Goal: Transaction & Acquisition: Obtain resource

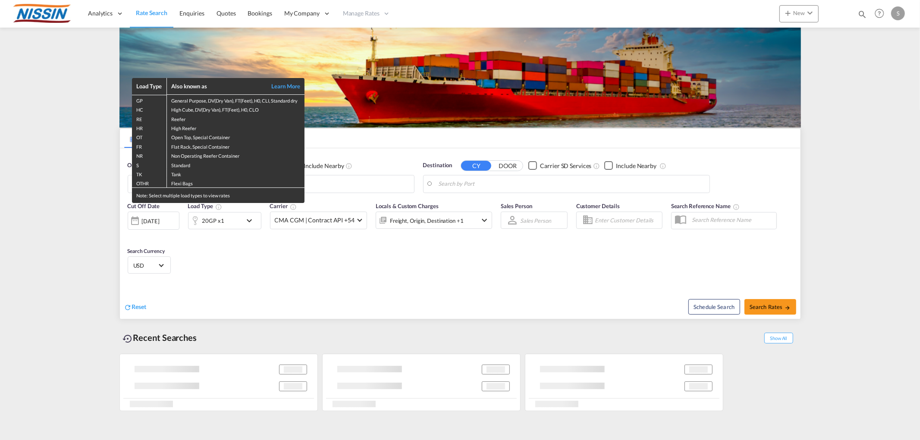
type input "[GEOGRAPHIC_DATA], [GEOGRAPHIC_DATA], USLAX"
type input "[GEOGRAPHIC_DATA], JPTYO"
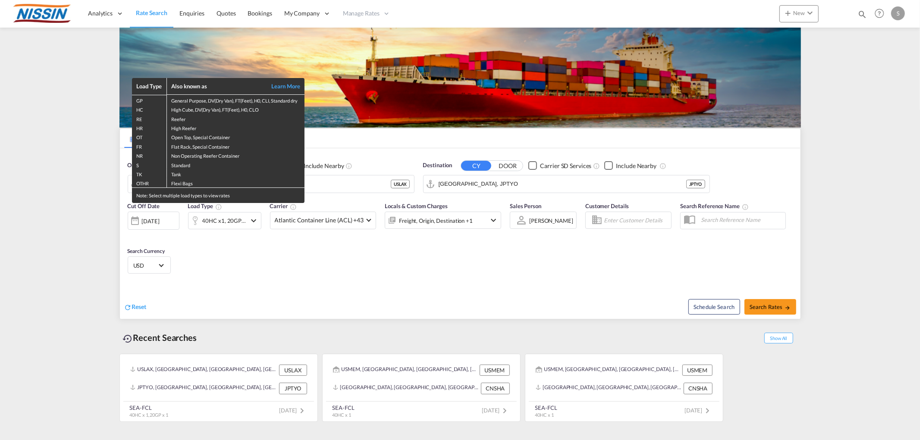
click at [204, 268] on div "Load Type Also known as Learn More GP General Purpose, DV(Dry Van), FT(Feet), H…" at bounding box center [460, 220] width 920 height 440
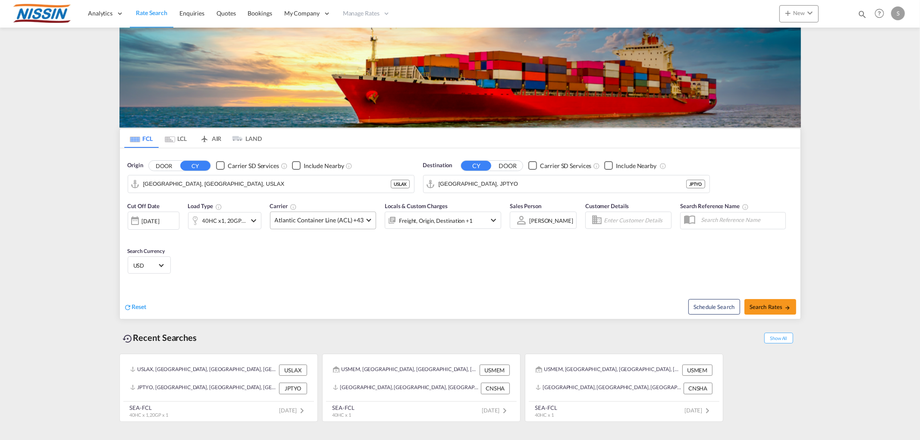
click at [301, 222] on span "Atlantic Container Line (ACL) +43" at bounding box center [319, 220] width 89 height 9
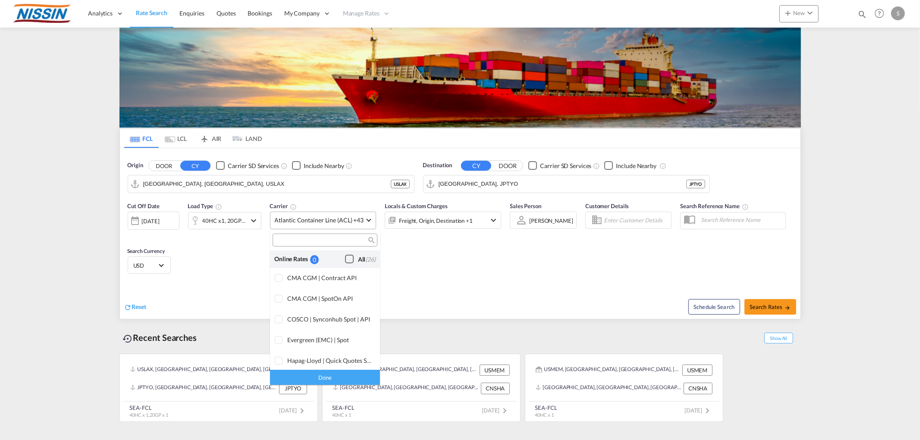
scroll to position [526, 0]
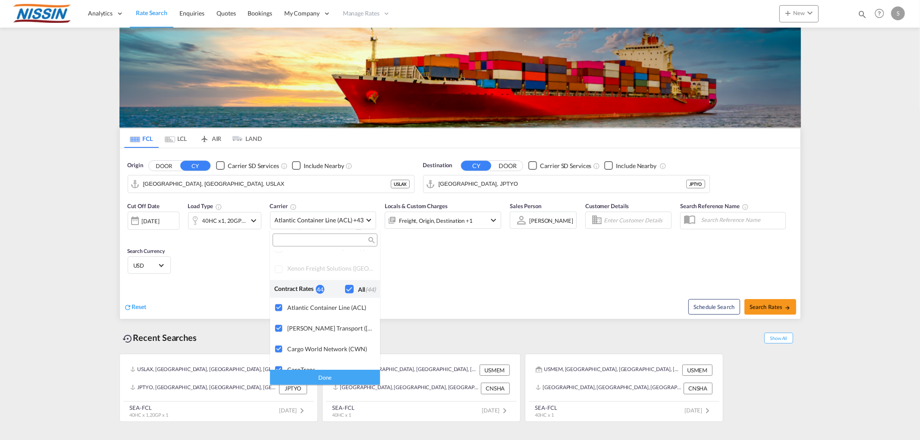
click at [345, 288] on div "Checkbox No Ink" at bounding box center [349, 289] width 9 height 9
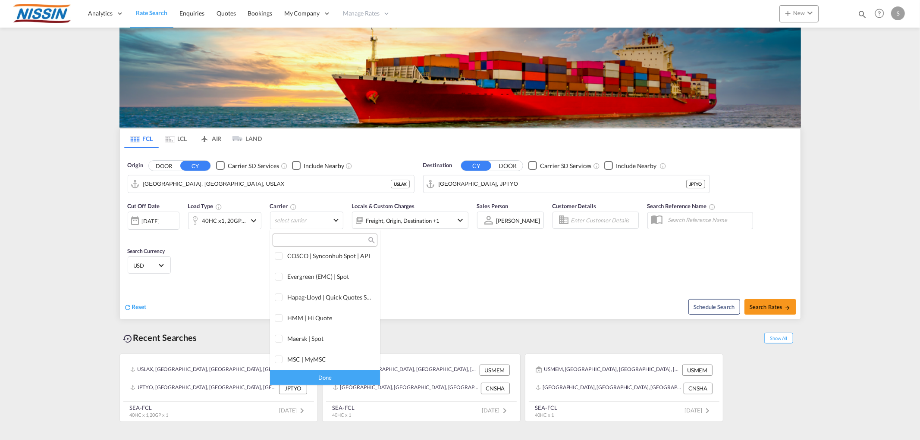
scroll to position [0, 0]
click at [345, 256] on div "Checkbox No Ink" at bounding box center [349, 259] width 9 height 9
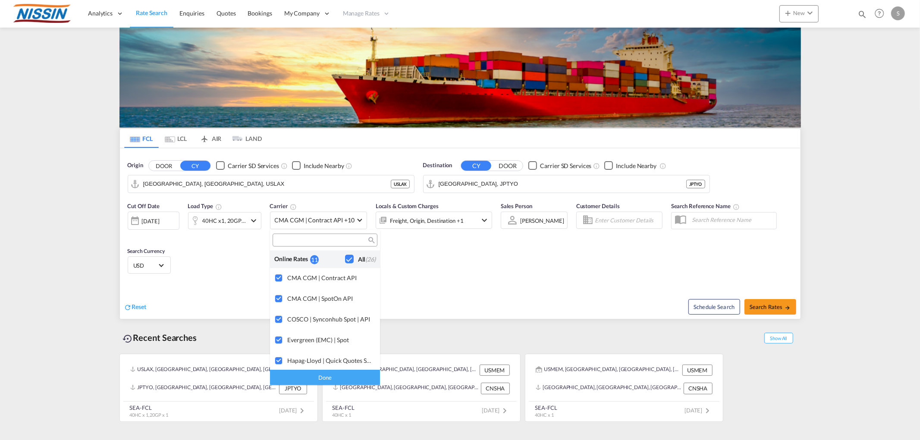
click at [321, 376] on div "Done" at bounding box center [325, 377] width 110 height 15
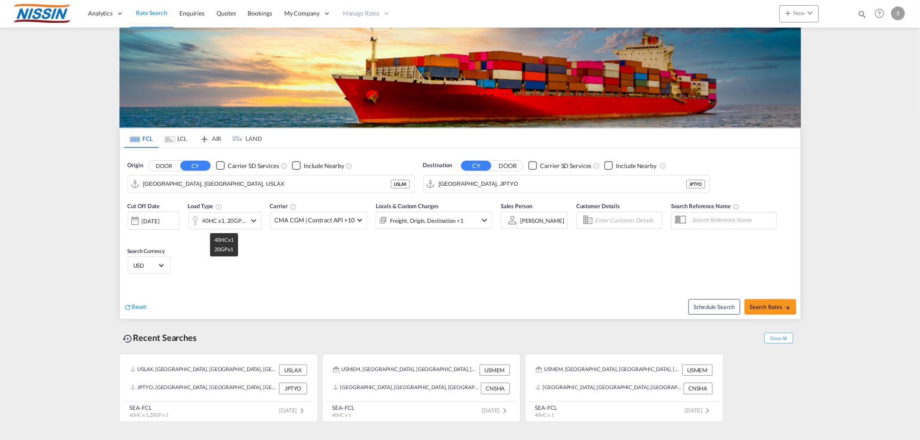
click at [235, 220] on div "40HC x1, 20GP x1" at bounding box center [224, 221] width 44 height 12
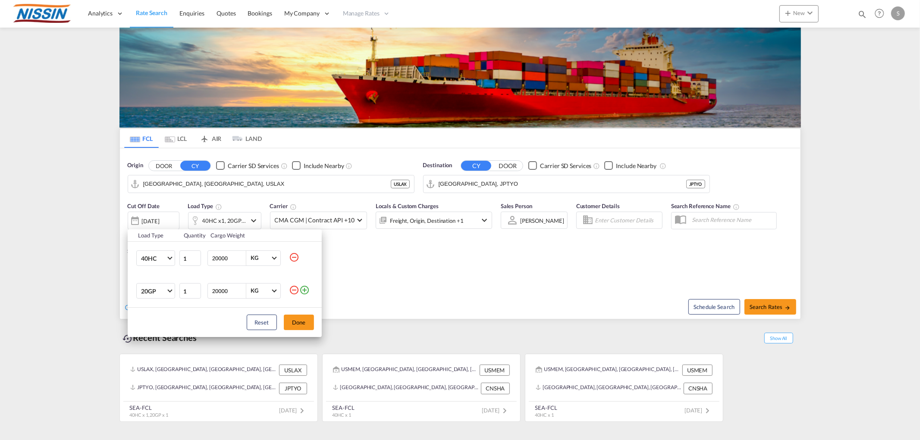
click at [295, 288] on md-icon "icon-minus-circle-outline" at bounding box center [294, 290] width 10 height 10
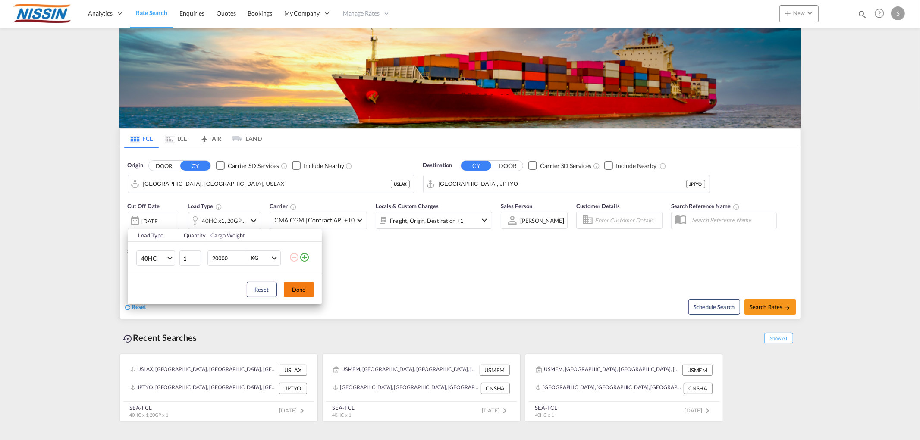
click at [295, 290] on button "Done" at bounding box center [299, 290] width 30 height 16
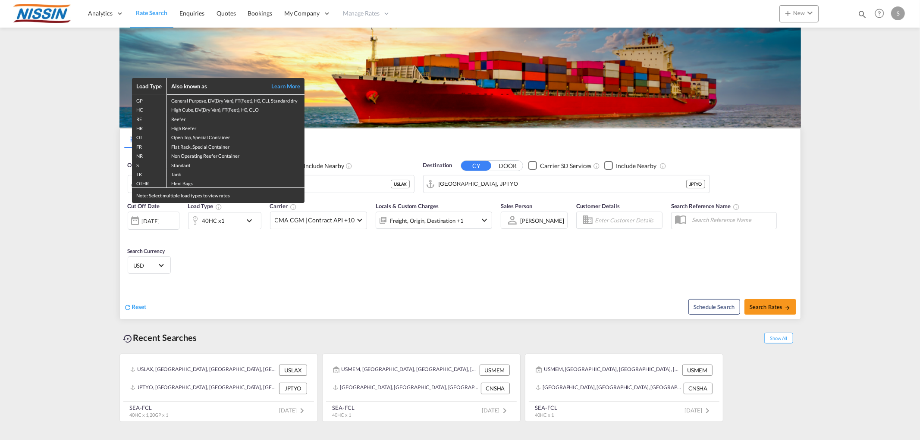
click at [315, 187] on div "Load Type Also known as Learn More GP General Purpose, DV(Dry Van), FT(Feet), H…" at bounding box center [460, 220] width 920 height 440
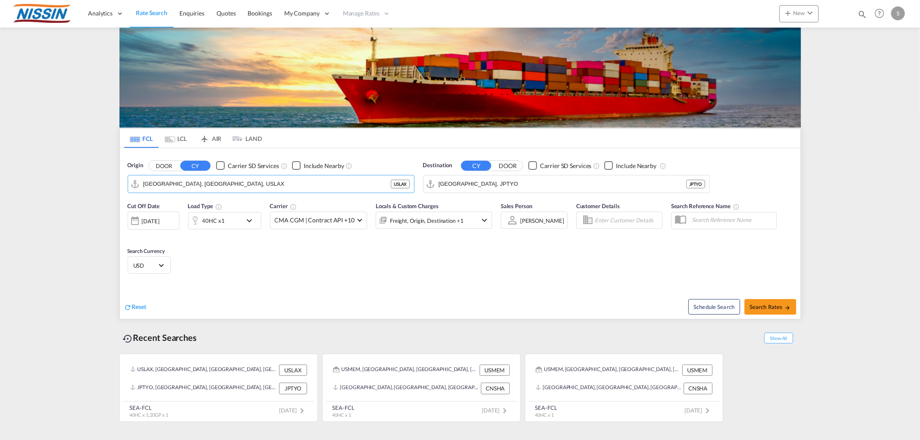
drag, startPoint x: 315, startPoint y: 187, endPoint x: -17, endPoint y: 166, distance: 332.7
click at [0, 166] on html "Analytics Reports Dashboard Rate Search Enquiries Quotes" at bounding box center [460, 220] width 920 height 440
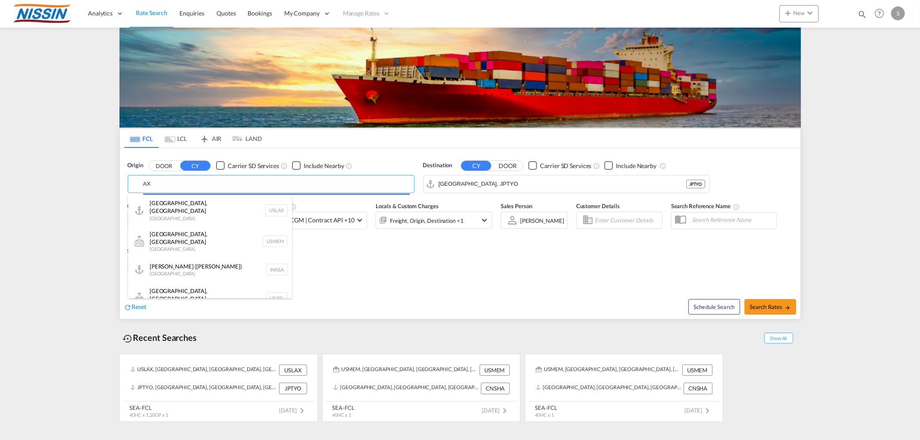
type input "X"
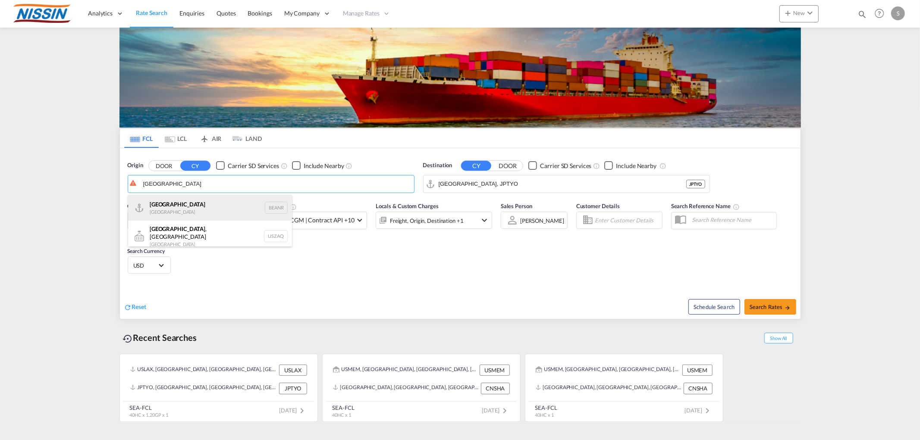
click at [211, 209] on div "Antwerp [GEOGRAPHIC_DATA] BEANR" at bounding box center [210, 208] width 164 height 26
type input "[GEOGRAPHIC_DATA], BEANR"
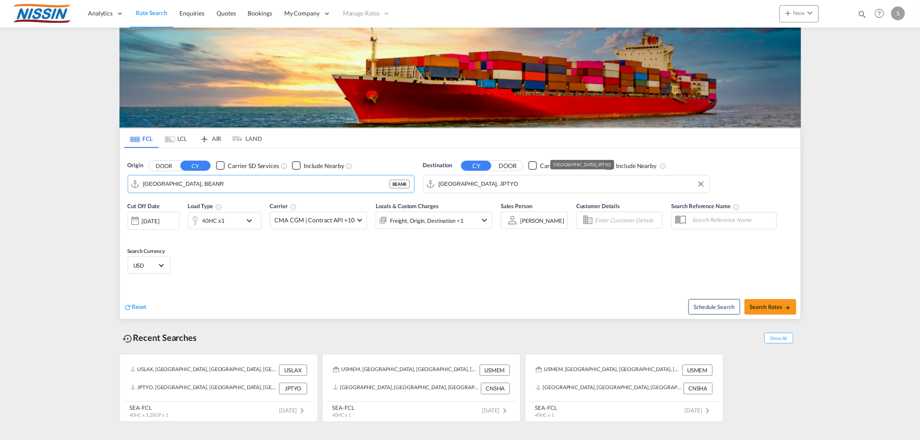
click at [545, 187] on input "[GEOGRAPHIC_DATA], JPTYO" at bounding box center [572, 184] width 267 height 13
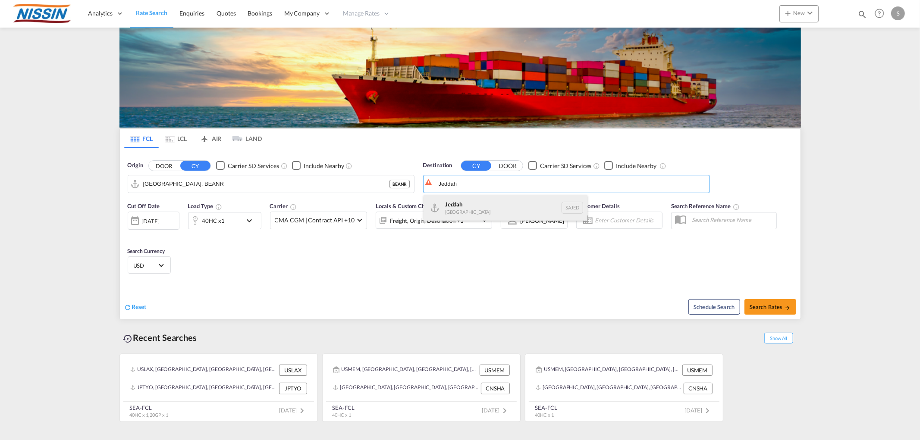
click at [464, 213] on div "Jeddah [GEOGRAPHIC_DATA] SAJED" at bounding box center [505, 208] width 164 height 26
type input "Jeddah, SAJED"
click at [768, 307] on span "Search Rates" at bounding box center [769, 307] width 41 height 7
type input "BEANR to SAJED / [DATE]"
